Goal: Transaction & Acquisition: Purchase product/service

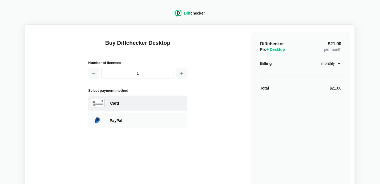
click at [149, 108] on div "Card" at bounding box center [137, 103] width 99 height 15
select select "[GEOGRAPHIC_DATA]"
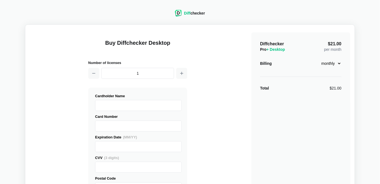
click at [333, 66] on select "monthly yearly" at bounding box center [330, 63] width 24 height 9
click at [318, 59] on select "monthly yearly" at bounding box center [330, 63] width 24 height 9
click at [334, 62] on select "monthly yearly" at bounding box center [330, 63] width 24 height 9
select select "desktop-monthly-21"
click at [318, 59] on select "monthly yearly" at bounding box center [330, 63] width 24 height 9
